Goal: Complete application form

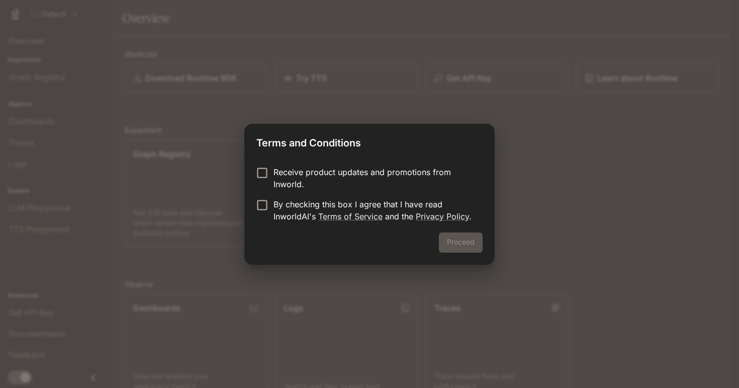
click at [470, 247] on div "Proceed" at bounding box center [369, 248] width 250 height 32
click at [320, 207] on p "By checking this box I agree that I have read InworldAI's Terms of Service and …" at bounding box center [373, 210] width 201 height 24
click at [472, 245] on button "Proceed" at bounding box center [461, 242] width 44 height 20
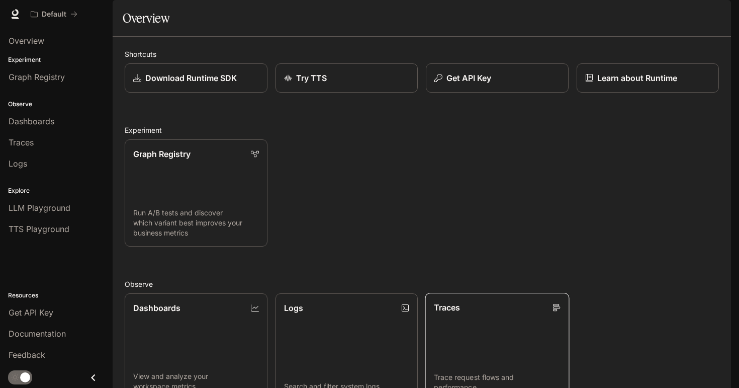
scroll to position [214, 0]
